Goal: Information Seeking & Learning: Learn about a topic

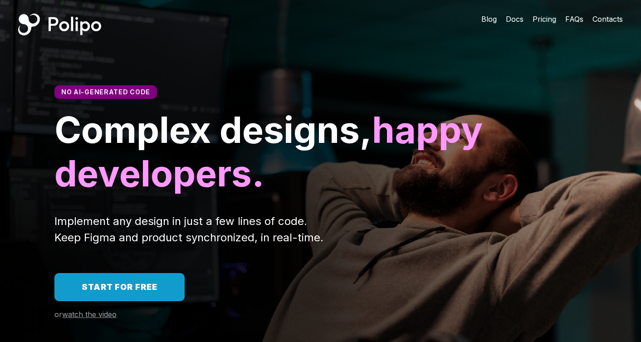
click at [550, 20] on span "Pricing" at bounding box center [545, 19] width 24 height 9
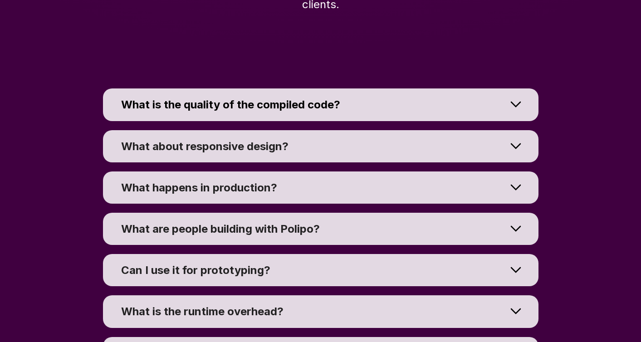
scroll to position [6725, 0]
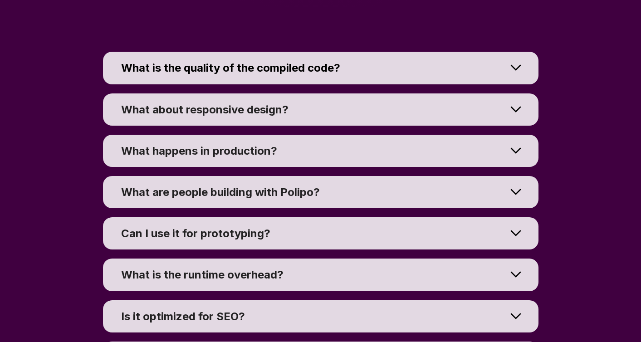
click at [364, 73] on div "What is the quality of the compiled code?" at bounding box center [314, 68] width 386 height 14
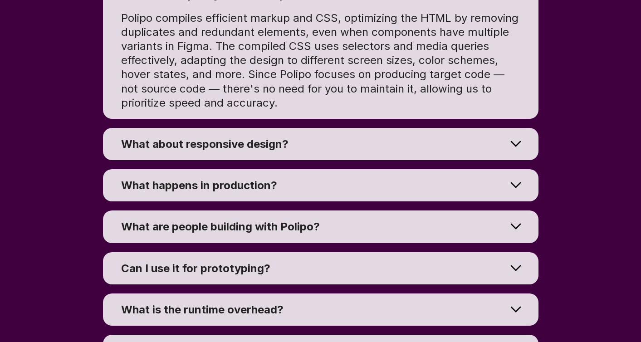
scroll to position [6799, 0]
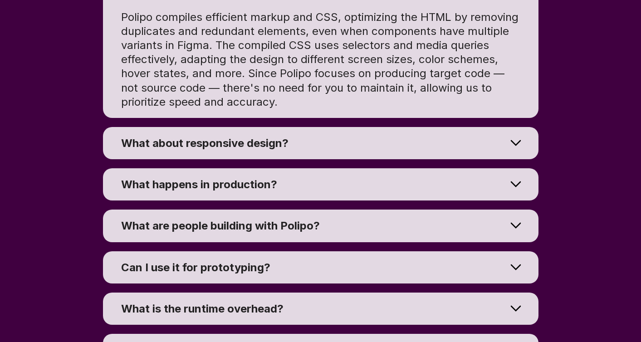
click at [359, 131] on summary "What about responsive design?" at bounding box center [321, 143] width 436 height 32
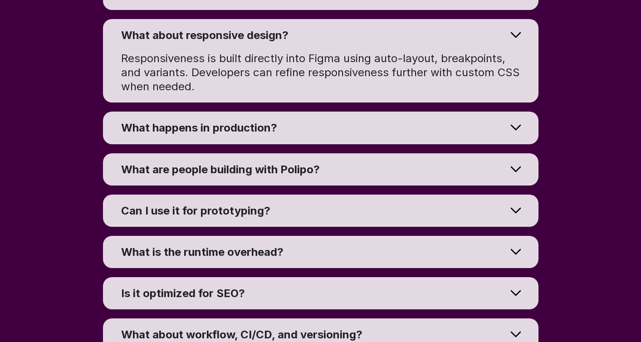
click at [359, 131] on div "What happens in production?" at bounding box center [314, 128] width 386 height 14
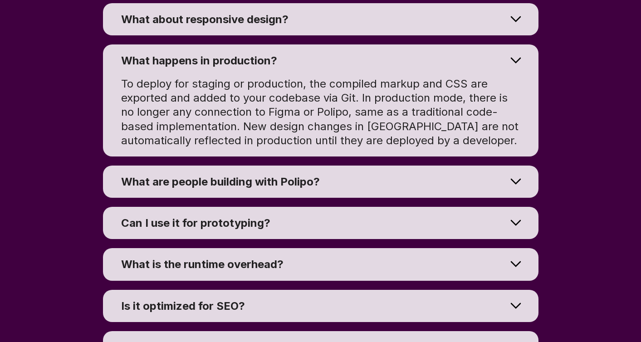
scroll to position [6816, 0]
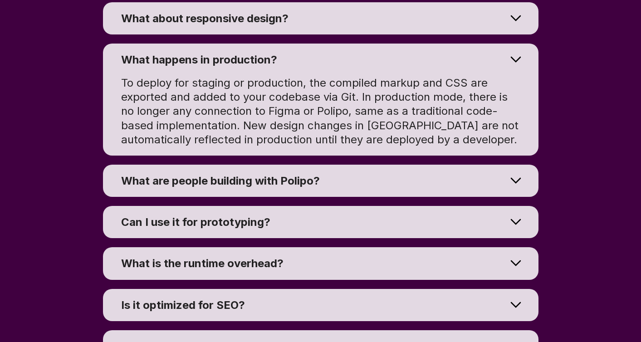
click at [355, 180] on div "What are people building with Polipo?" at bounding box center [314, 181] width 386 height 14
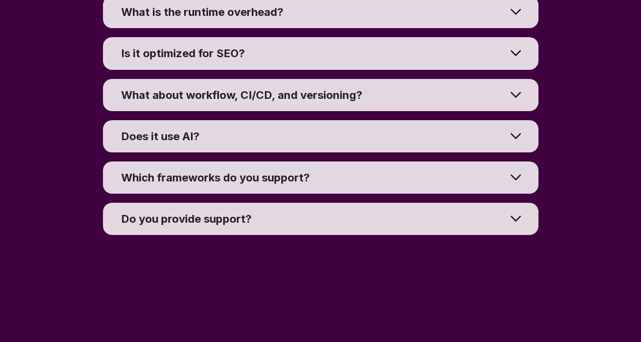
scroll to position [7054, 0]
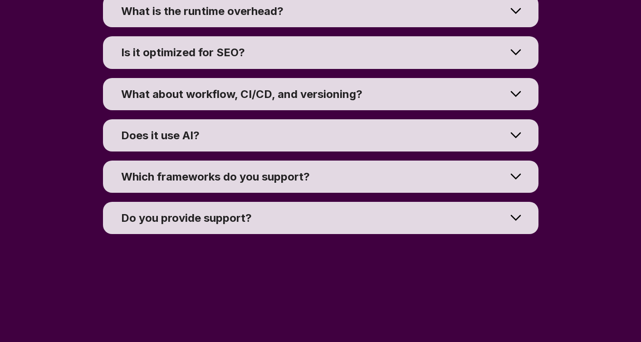
click at [372, 136] on div "Does it use AI?" at bounding box center [314, 135] width 386 height 14
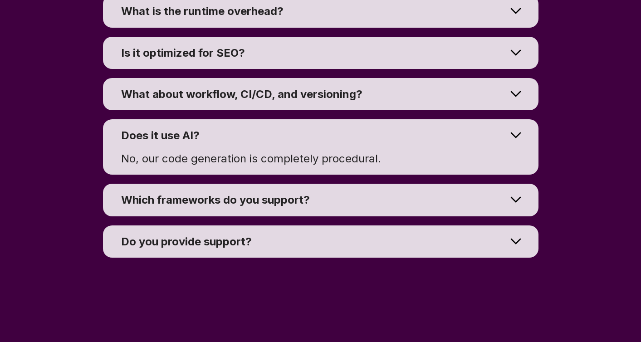
click at [372, 136] on div "Does it use AI?" at bounding box center [314, 135] width 386 height 14
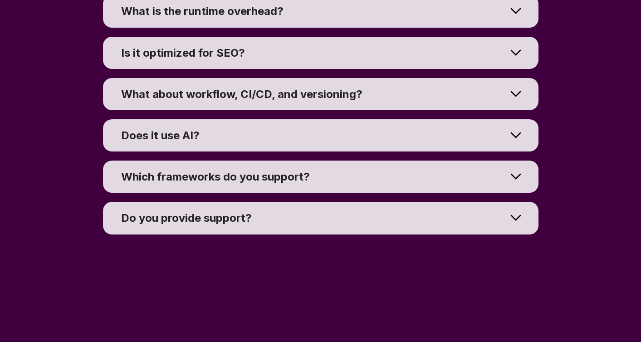
click at [347, 175] on div "Which frameworks do you support?" at bounding box center [314, 177] width 386 height 14
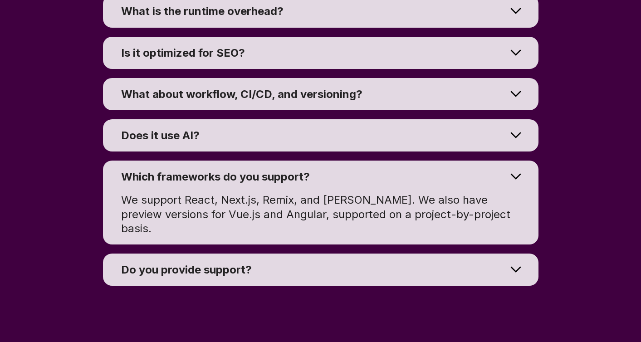
click at [346, 175] on div "Which frameworks do you support?" at bounding box center [314, 177] width 386 height 14
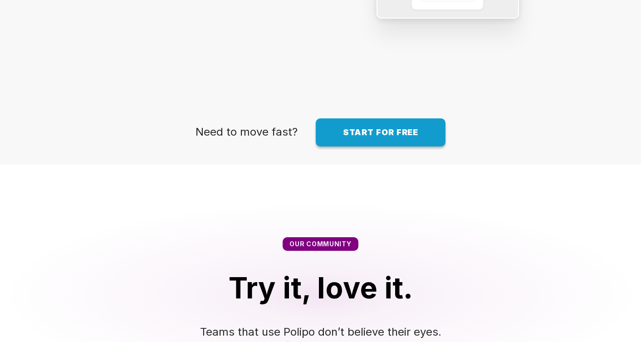
scroll to position [1436, 0]
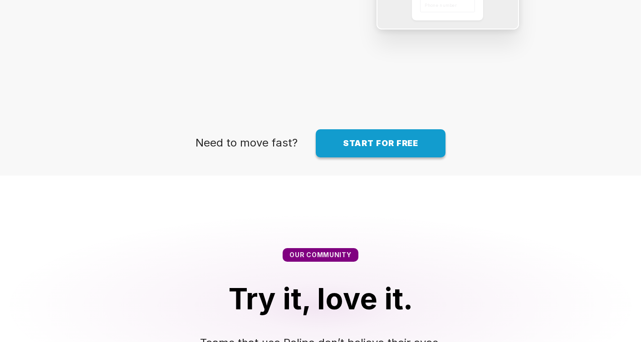
click at [349, 141] on span "Start for free" at bounding box center [381, 143] width 76 height 10
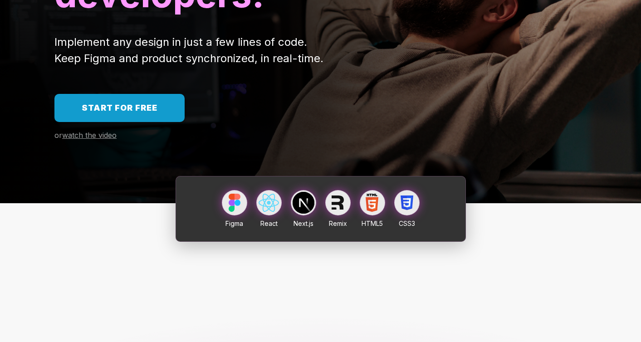
scroll to position [0, 0]
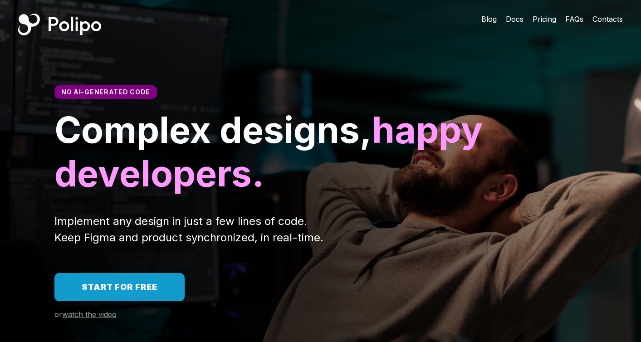
click at [547, 20] on span "Pricing" at bounding box center [545, 19] width 24 height 9
click at [57, 25] on div "Polipo Home Page" at bounding box center [59, 25] width 83 height 22
click at [92, 318] on span "watch the video" at bounding box center [89, 314] width 54 height 9
click at [576, 21] on span "FAQs" at bounding box center [574, 19] width 18 height 9
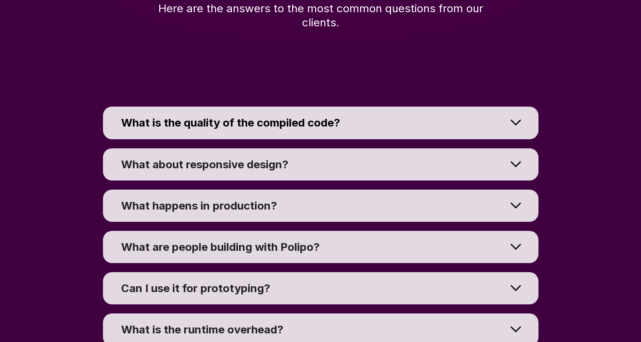
scroll to position [6683, 0]
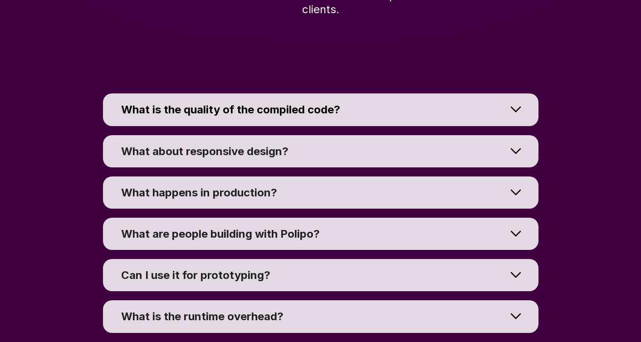
click at [406, 113] on div "What is the quality of the compiled code?" at bounding box center [314, 110] width 386 height 14
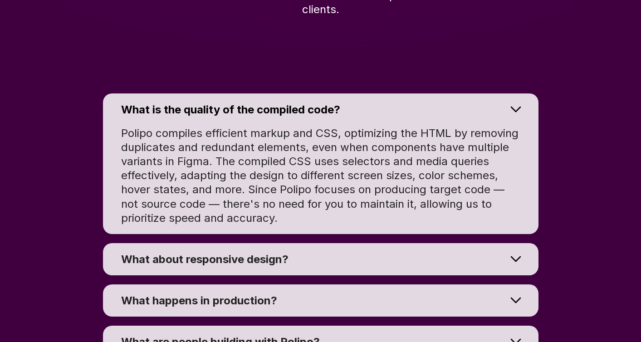
click at [406, 113] on div "What is the quality of the compiled code?" at bounding box center [314, 110] width 386 height 14
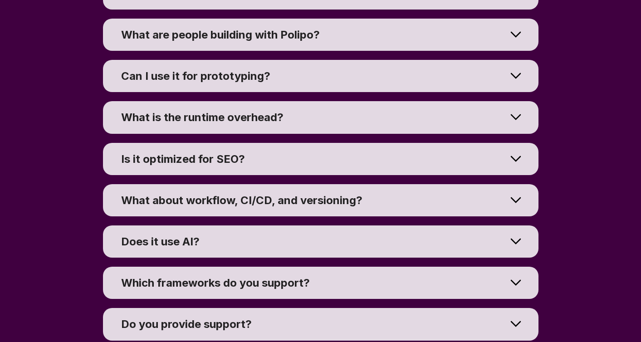
scroll to position [6887, 0]
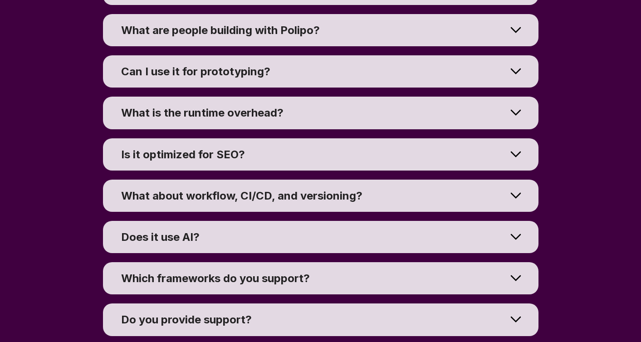
click at [392, 158] on div "Is it optimized for SEO?" at bounding box center [314, 155] width 386 height 14
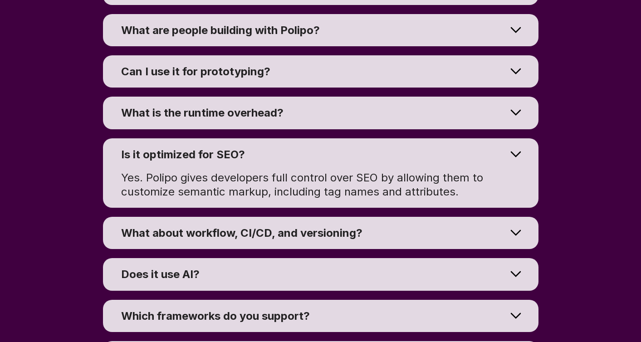
click at [392, 157] on div "Is it optimized for SEO?" at bounding box center [314, 155] width 386 height 14
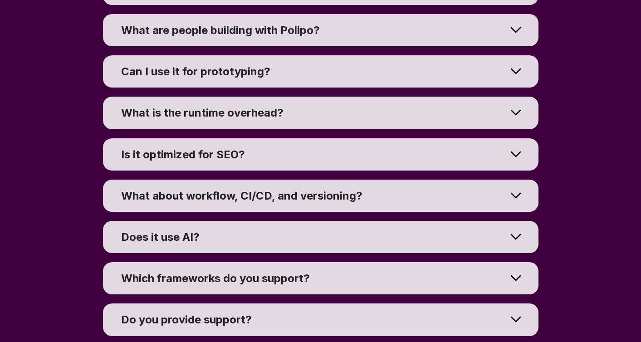
scroll to position [6944, 0]
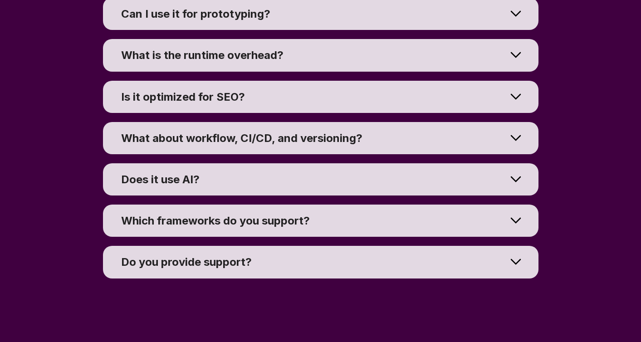
click at [396, 145] on div "What about workflow, CI/CD, and versioning?" at bounding box center [314, 138] width 386 height 14
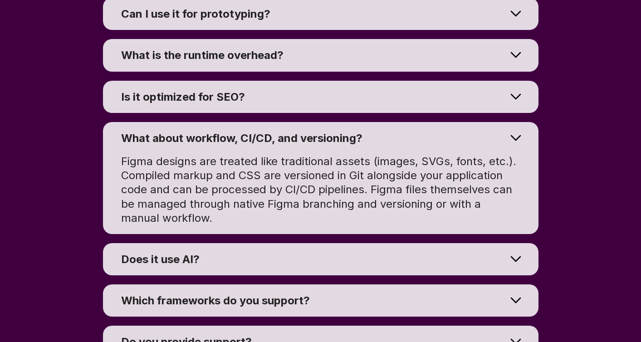
click at [396, 145] on div "What about workflow, CI/CD, and versioning?" at bounding box center [314, 138] width 386 height 14
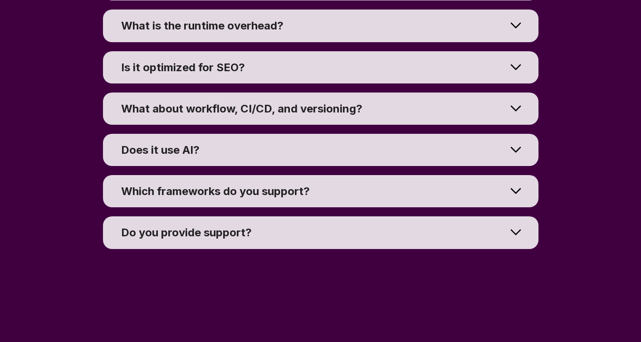
scroll to position [6997, 0]
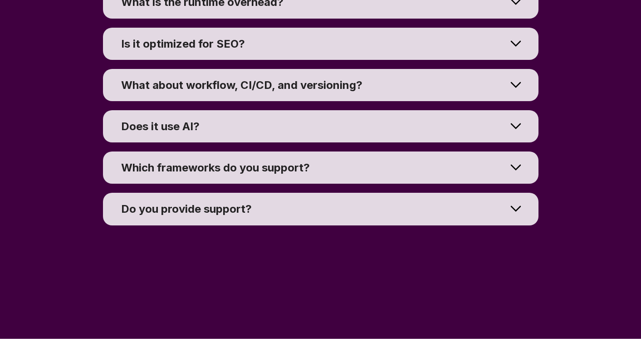
click at [395, 126] on div "Does it use AI?" at bounding box center [314, 126] width 386 height 14
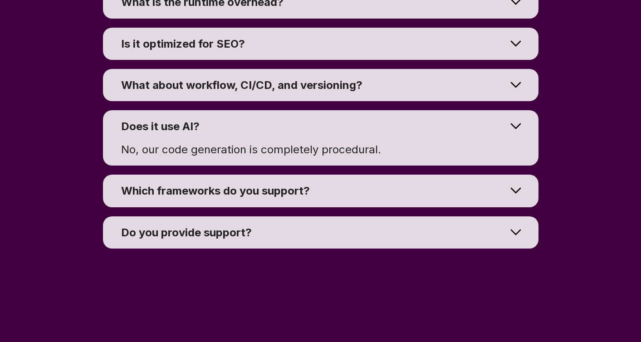
click at [395, 126] on div "Does it use AI?" at bounding box center [314, 126] width 386 height 14
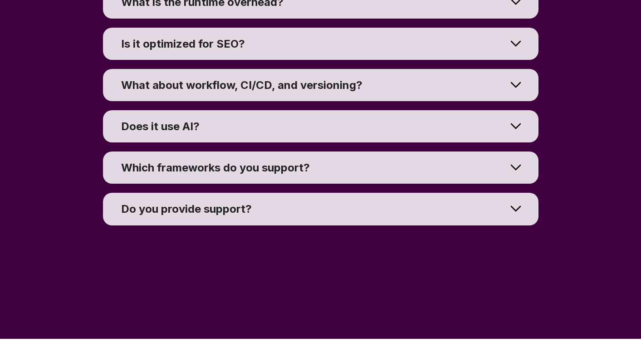
click at [388, 167] on div "Which frameworks do you support?" at bounding box center [314, 168] width 386 height 14
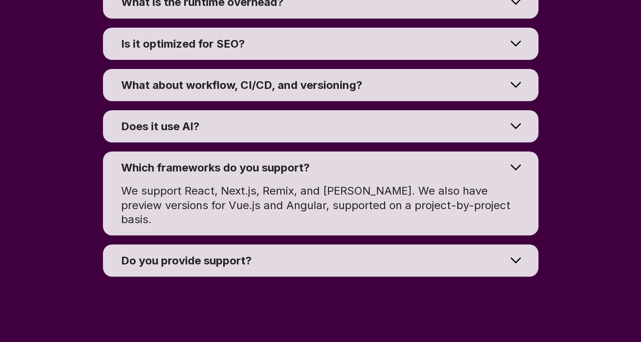
click at [388, 169] on div "Which frameworks do you support?" at bounding box center [314, 168] width 386 height 14
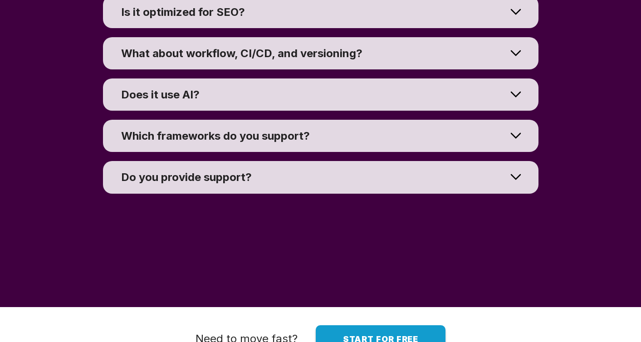
scroll to position [7030, 0]
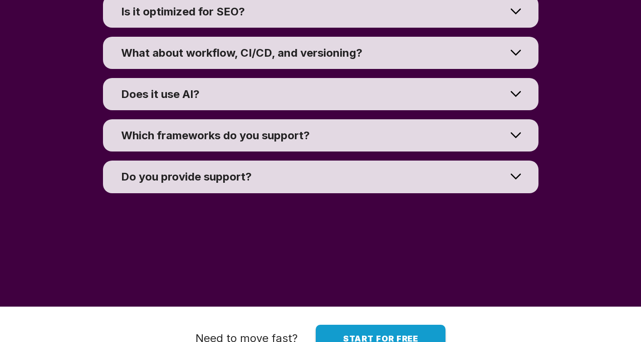
click at [384, 174] on div "Do you provide support?" at bounding box center [314, 177] width 386 height 14
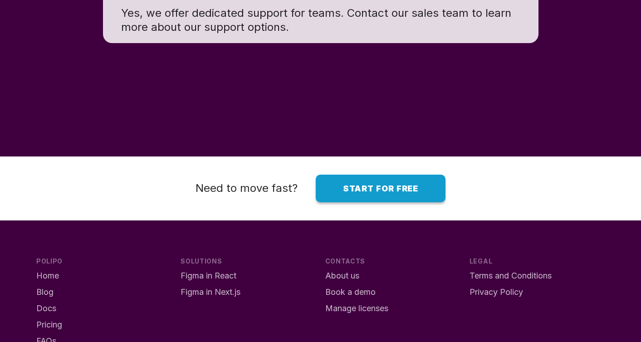
scroll to position [7216, 0]
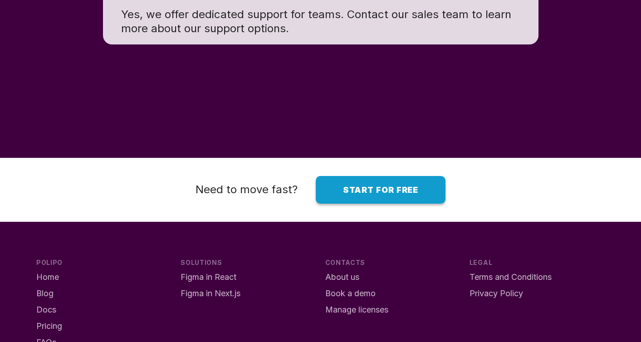
click at [376, 186] on span "Start for free" at bounding box center [381, 190] width 76 height 10
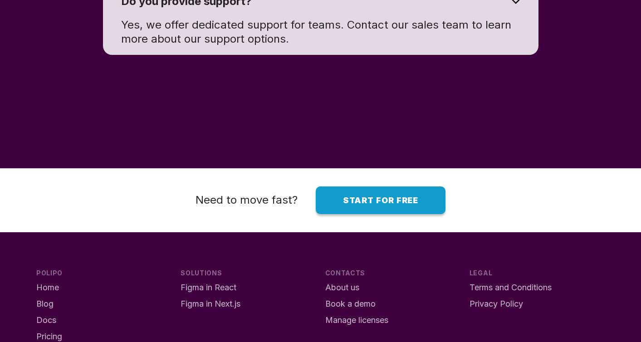
scroll to position [7329, 0]
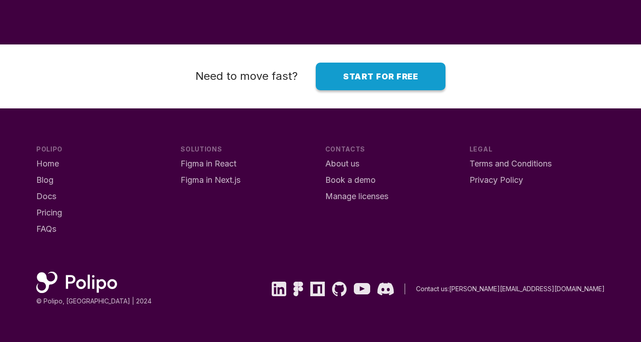
click at [348, 166] on span "About us" at bounding box center [342, 164] width 34 height 10
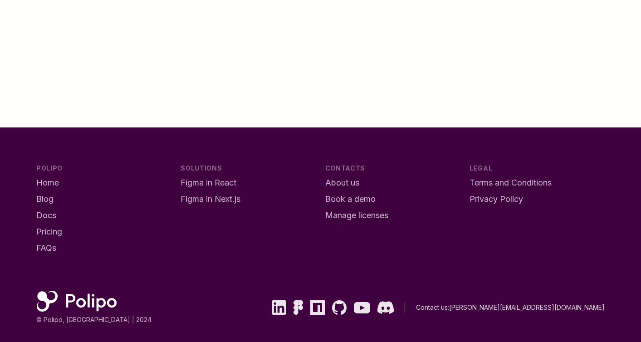
scroll to position [841, 0]
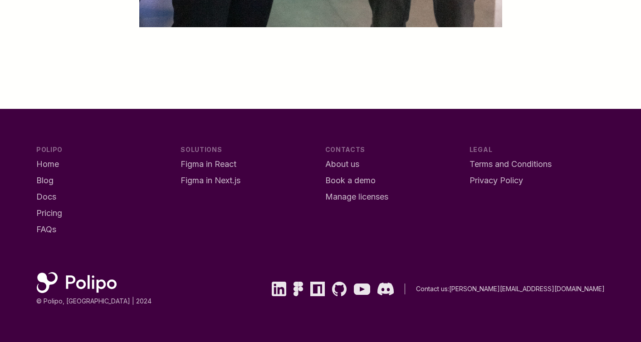
click at [358, 181] on span "Book a demo" at bounding box center [350, 181] width 50 height 10
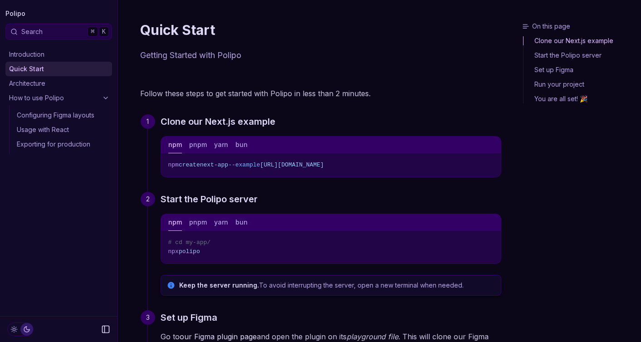
click at [89, 98] on link "How to use Polipo" at bounding box center [58, 98] width 107 height 15
click at [65, 57] on link "Introduction" at bounding box center [58, 54] width 107 height 15
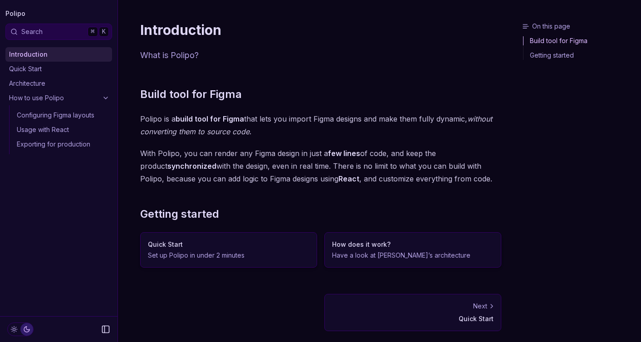
click at [101, 99] on link "How to use Polipo" at bounding box center [58, 98] width 107 height 15
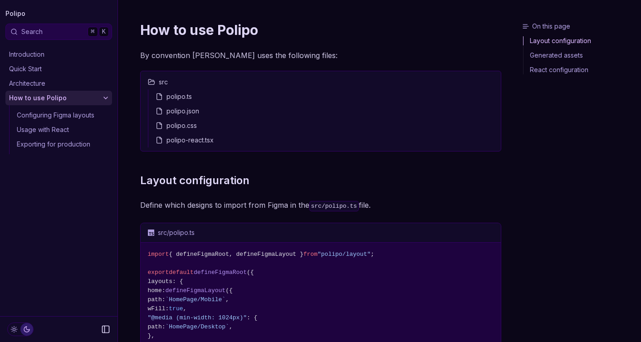
click at [77, 54] on link "Introduction" at bounding box center [58, 54] width 107 height 15
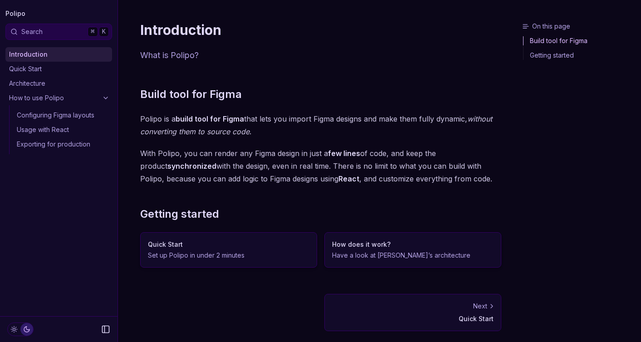
click at [265, 248] on h3 "Quick Start" at bounding box center [229, 244] width 162 height 9
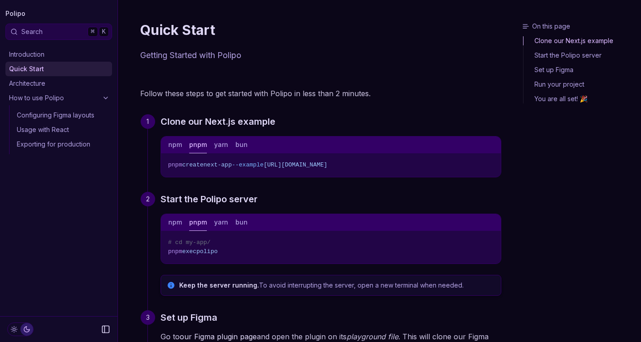
click at [198, 146] on button "pnpm" at bounding box center [198, 145] width 18 height 17
click at [227, 145] on div "npm pnpm yarn bun" at bounding box center [331, 145] width 340 height 17
click at [224, 145] on button "yarn" at bounding box center [221, 145] width 14 height 17
click at [242, 144] on button "bun" at bounding box center [242, 145] width 12 height 17
click at [178, 141] on button "npm" at bounding box center [175, 145] width 14 height 17
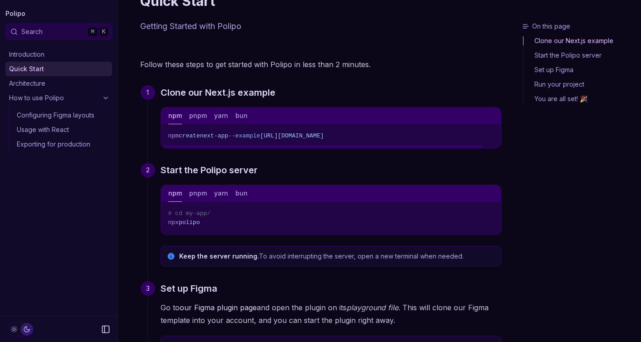
scroll to position [32, 0]
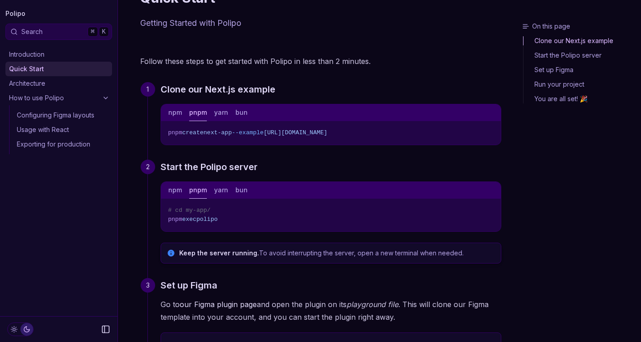
click at [201, 113] on button "pnpm" at bounding box center [198, 112] width 18 height 17
click at [220, 113] on button "yarn" at bounding box center [221, 112] width 14 height 17
click at [236, 113] on button "bun" at bounding box center [242, 112] width 12 height 17
click at [177, 113] on button "npm" at bounding box center [175, 112] width 14 height 17
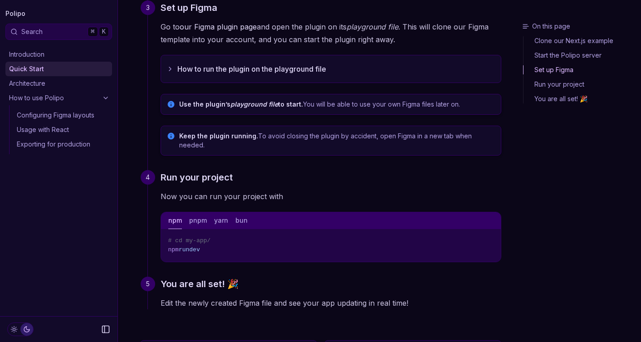
scroll to position [315, 0]
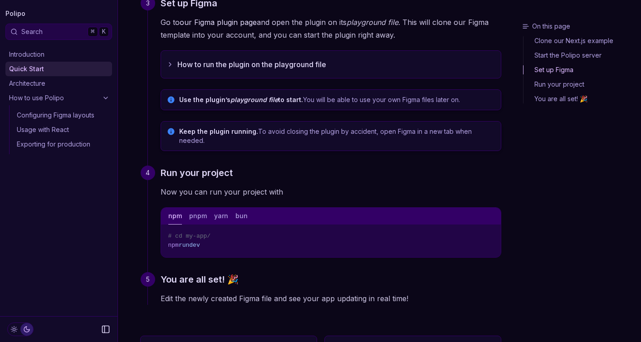
click at [199, 208] on button "pnpm" at bounding box center [198, 216] width 18 height 17
click at [215, 208] on button "yarn" at bounding box center [221, 216] width 14 height 17
click at [241, 208] on button "bun" at bounding box center [242, 216] width 12 height 17
click at [173, 208] on button "npm" at bounding box center [175, 216] width 14 height 17
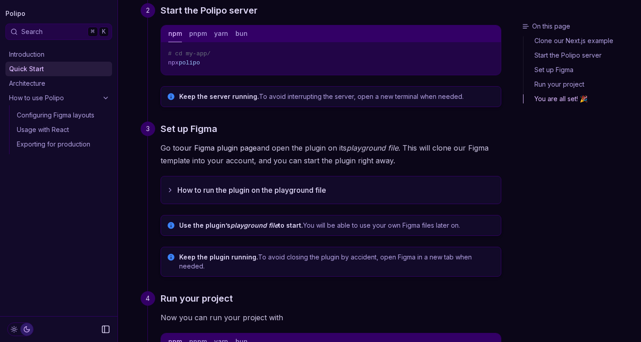
scroll to position [0, 0]
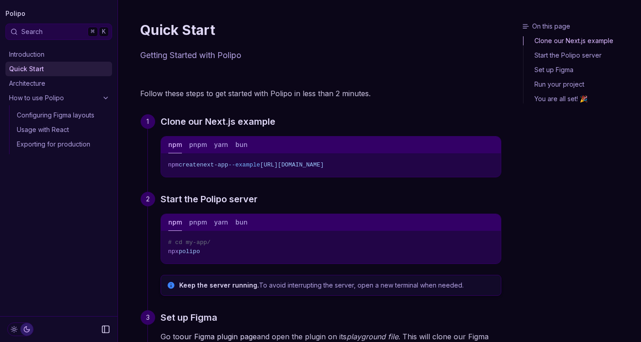
click at [54, 48] on link "Introduction" at bounding box center [58, 54] width 107 height 15
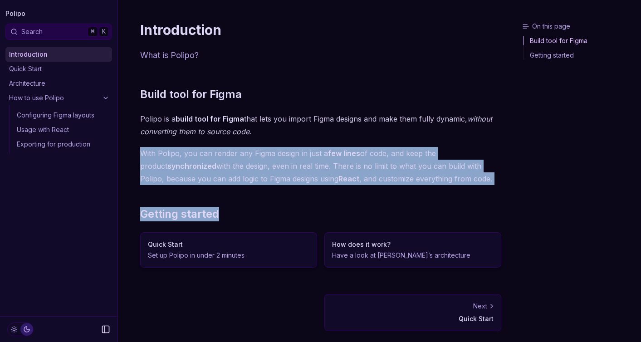
drag, startPoint x: 138, startPoint y: 152, endPoint x: 468, endPoint y: 187, distance: 332.2
click at [468, 187] on article "Introduction What is Polipo? Build tool for Figma Polipo is a build tool for Fi…" at bounding box center [321, 171] width 390 height 342
click at [478, 177] on p "With Polipo, you can render any Figma design in just a few lines of code, and k…" at bounding box center [320, 166] width 361 height 38
drag, startPoint x: 475, startPoint y: 184, endPoint x: 141, endPoint y: 147, distance: 335.6
click at [141, 147] on p "With Polipo, you can render any Figma design in just a few lines of code, and k…" at bounding box center [320, 166] width 361 height 38
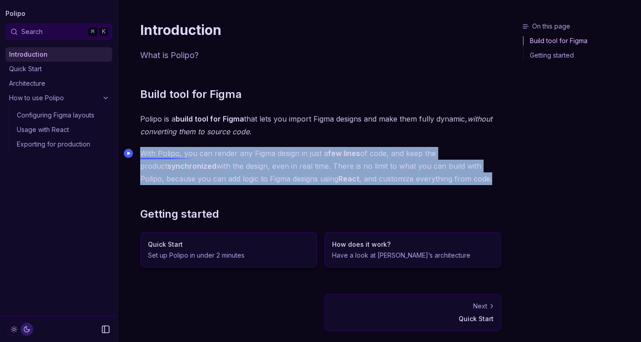
copy p "With Polipo, you can render any Figma design in just a few lines of code, and k…"
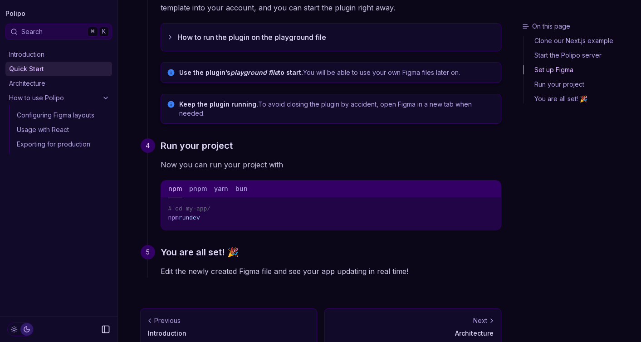
scroll to position [347, 0]
